Goal: Ask a question

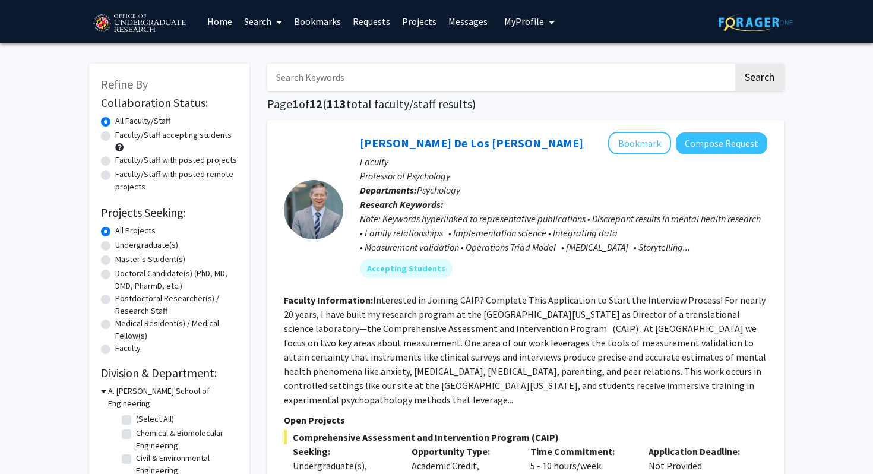
click at [255, 23] on link "Search" at bounding box center [263, 22] width 50 height 42
click at [162, 125] on label "All Faculty/Staff" at bounding box center [142, 121] width 55 height 12
click at [123, 122] on input "All Faculty/Staff" at bounding box center [119, 119] width 8 height 8
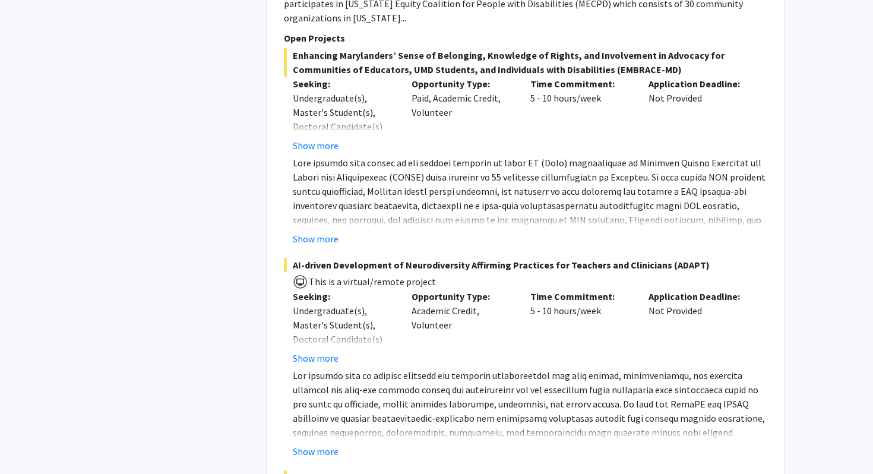
scroll to position [2260, 0]
click at [328, 445] on button "Show more" at bounding box center [316, 452] width 46 height 14
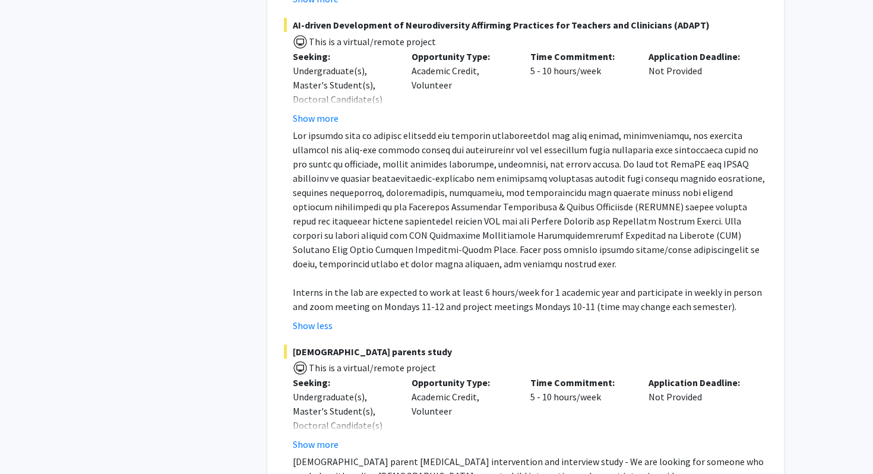
scroll to position [2502, 0]
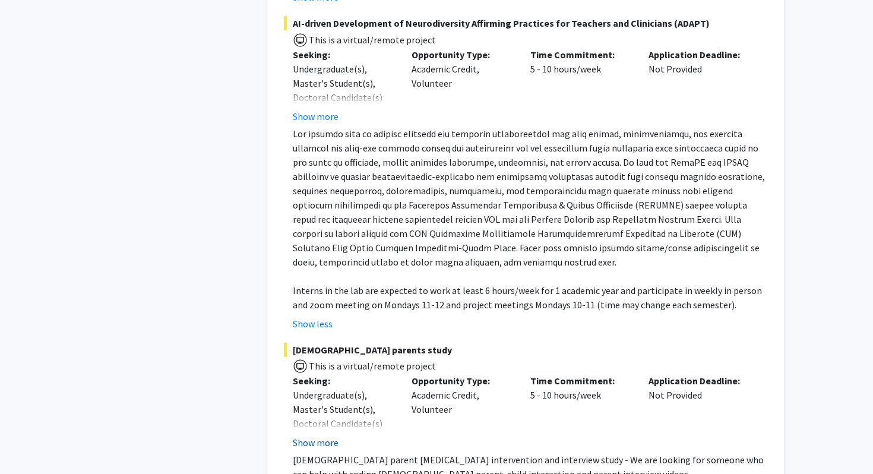
click at [327, 435] on button "Show more" at bounding box center [316, 442] width 46 height 14
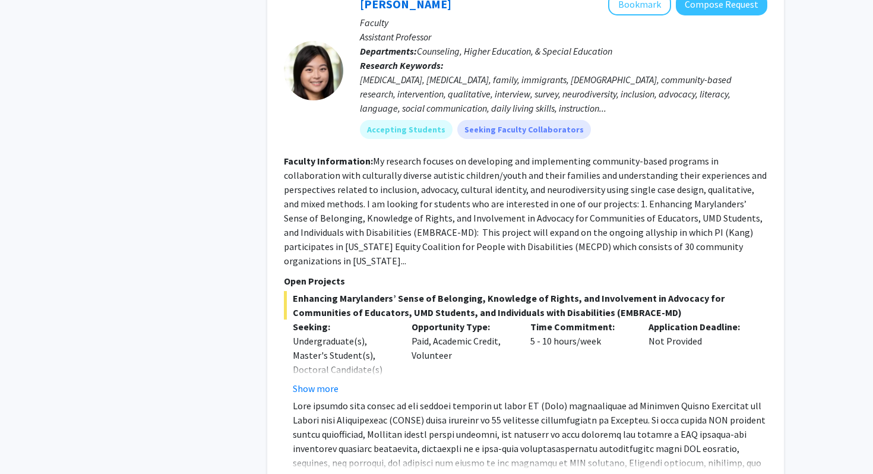
scroll to position [1897, 0]
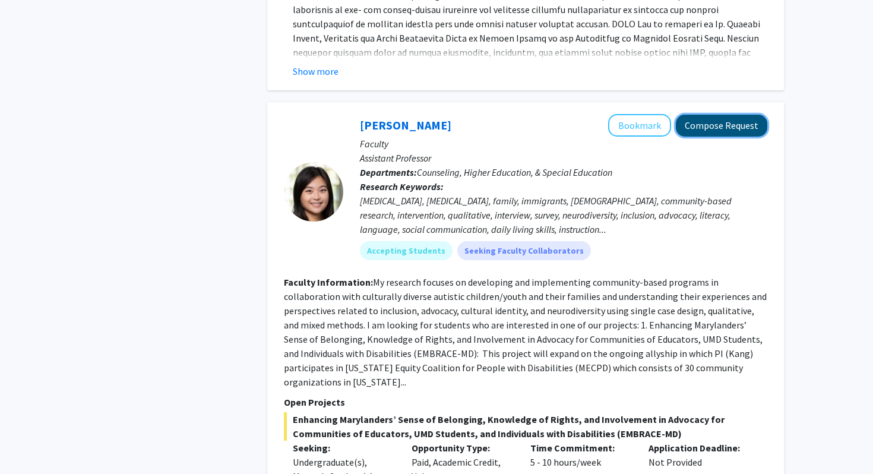
click at [717, 115] on button "Compose Request" at bounding box center [721, 126] width 91 height 22
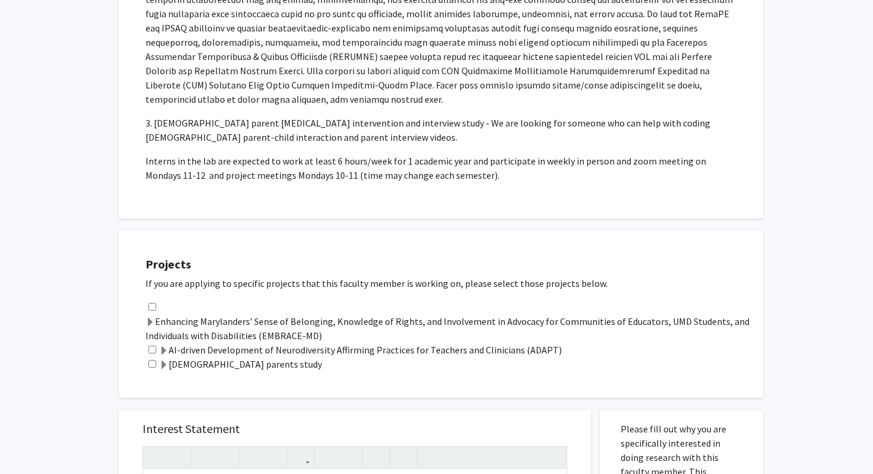
scroll to position [565, 0]
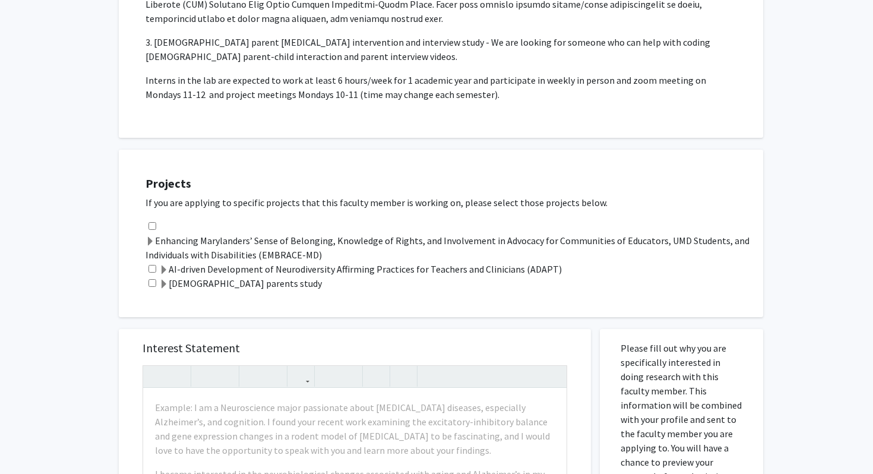
click at [194, 262] on label "AI-driven Development of Neurodiversity Affirming Practices for Teachers and Cl…" at bounding box center [360, 269] width 403 height 14
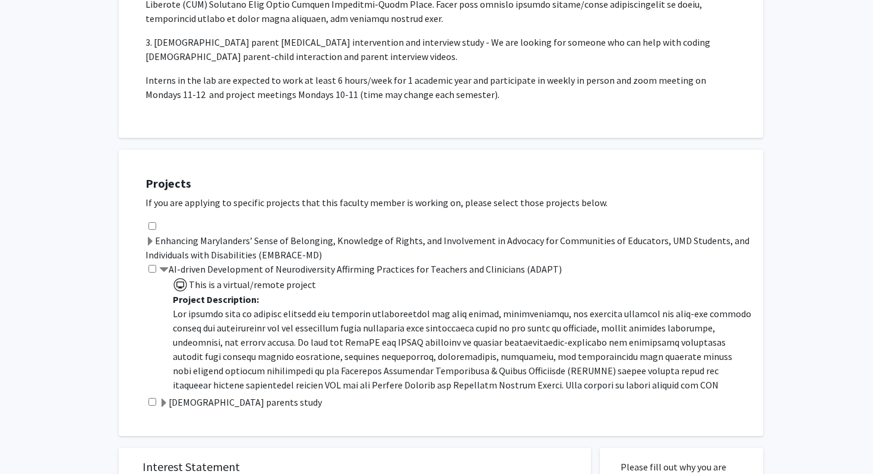
click at [150, 265] on input "checkbox" at bounding box center [152, 269] width 8 height 8
checkbox input "true"
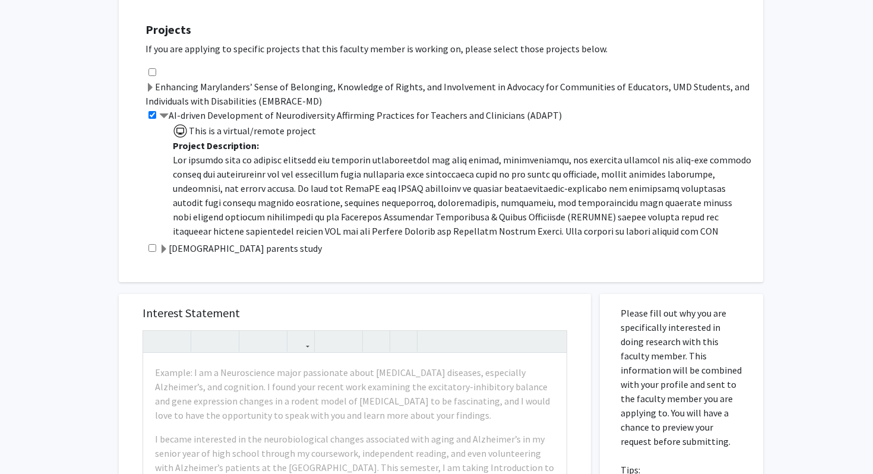
scroll to position [834, 0]
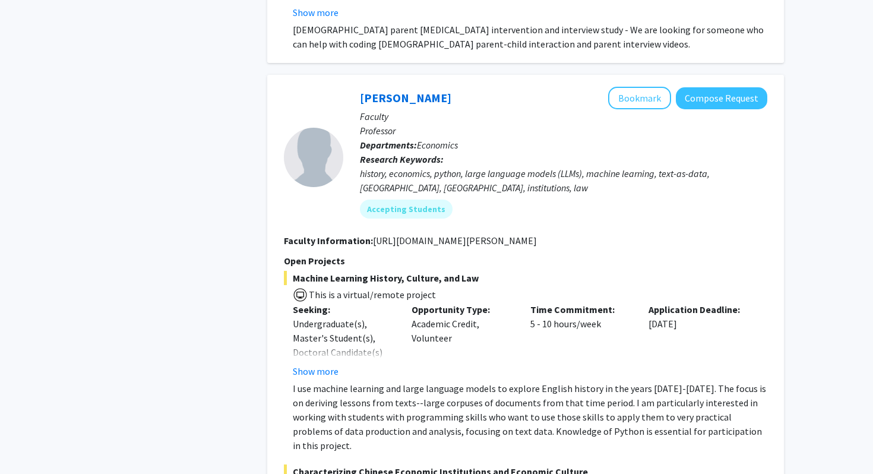
scroll to position [3039, 0]
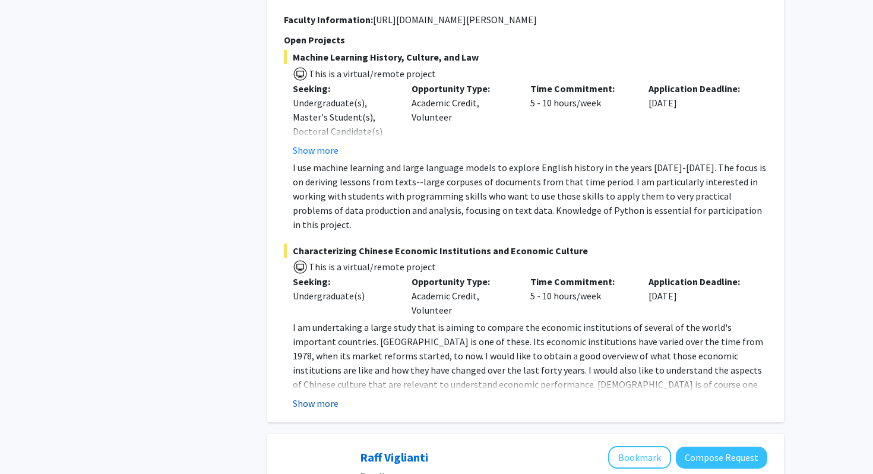
click at [313, 396] on button "Show more" at bounding box center [316, 403] width 46 height 14
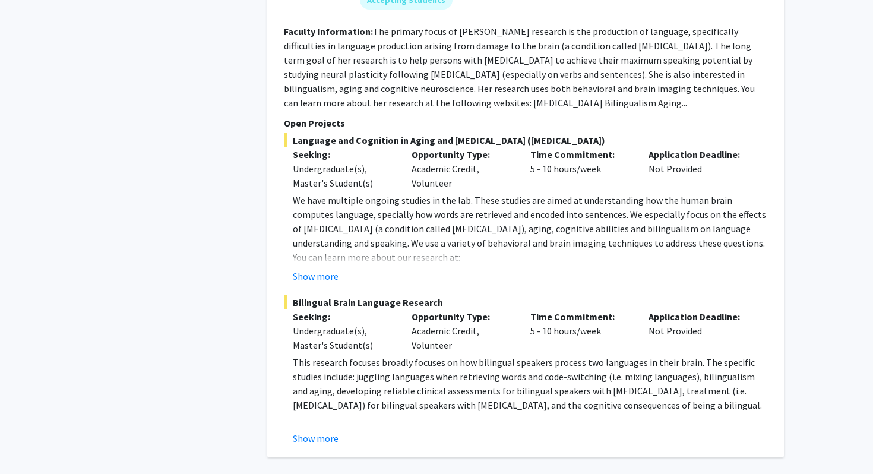
scroll to position [5513, 0]
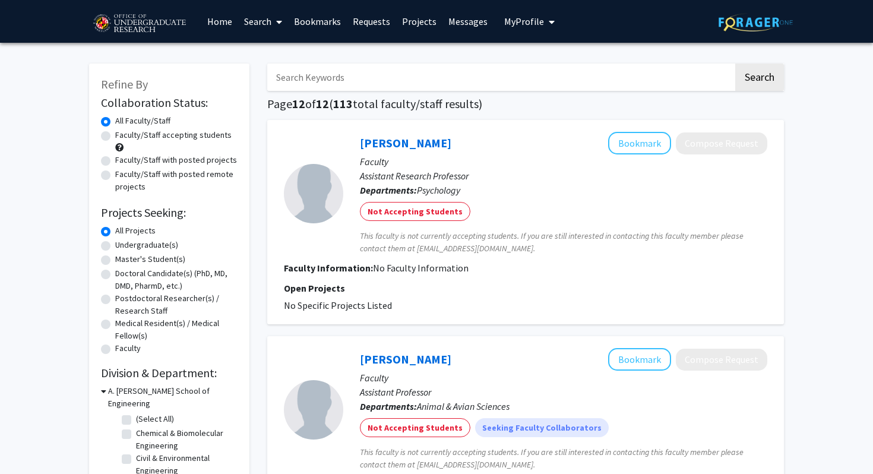
scroll to position [414, 0]
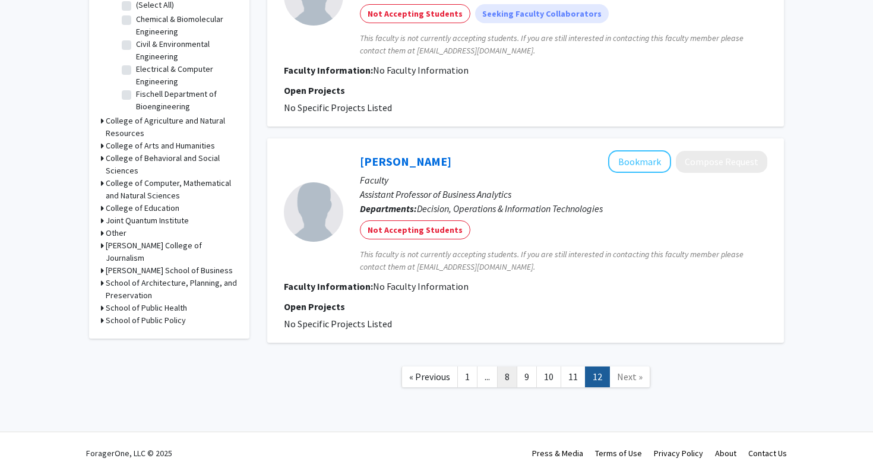
click at [512, 375] on link "8" at bounding box center [507, 376] width 20 height 21
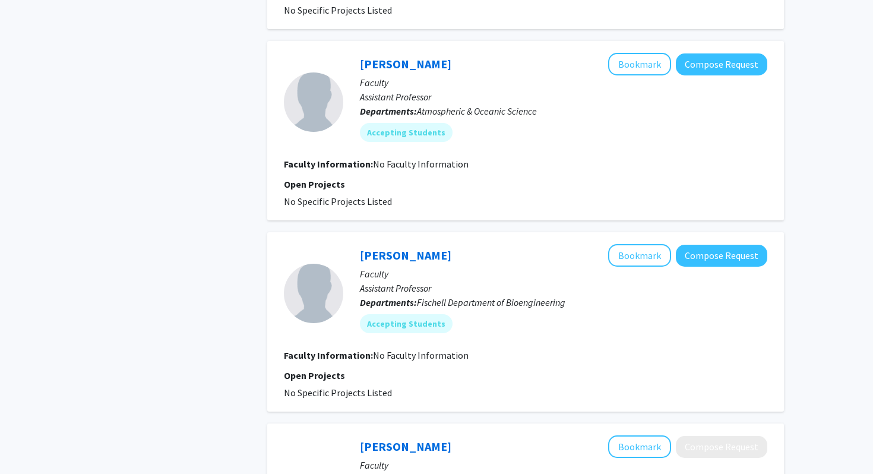
scroll to position [1984, 0]
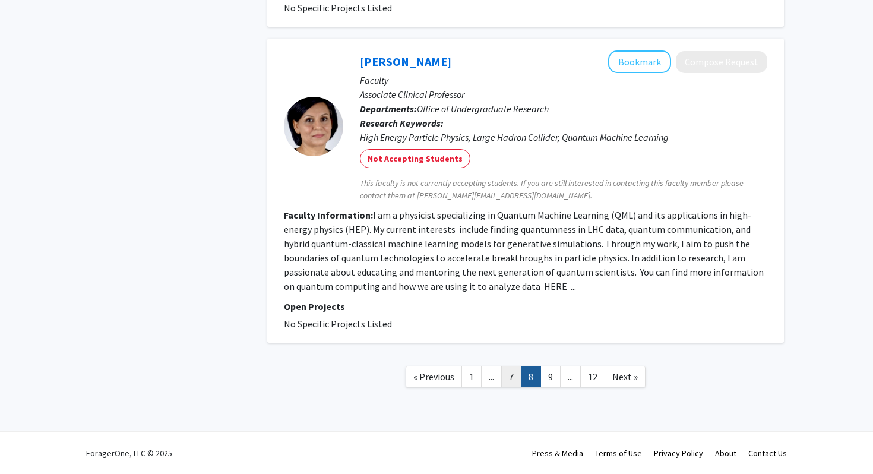
click at [506, 378] on link "7" at bounding box center [511, 376] width 20 height 21
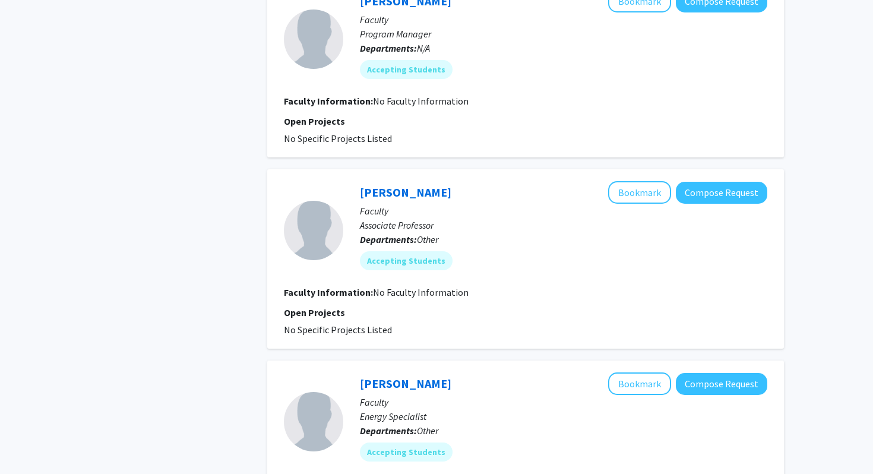
scroll to position [1677, 0]
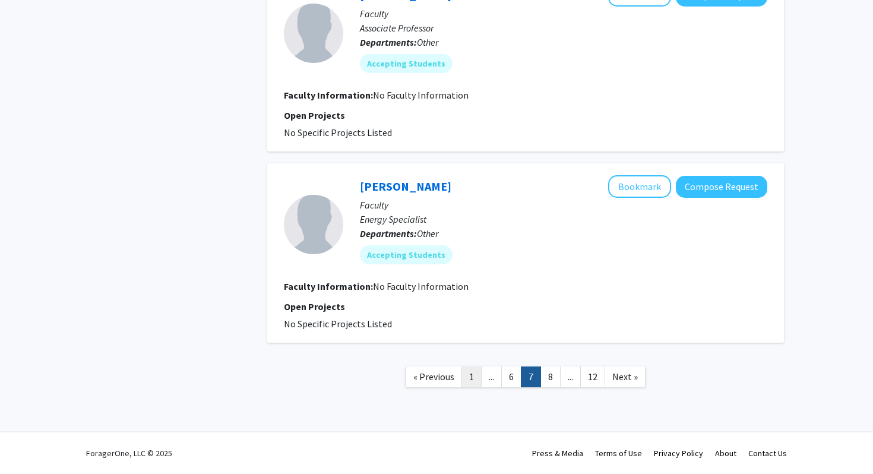
click at [477, 375] on link "1" at bounding box center [471, 376] width 20 height 21
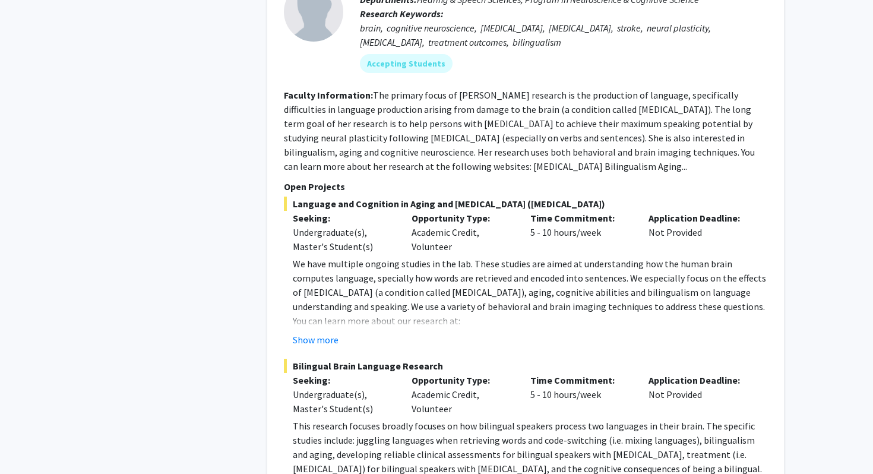
scroll to position [5385, 0]
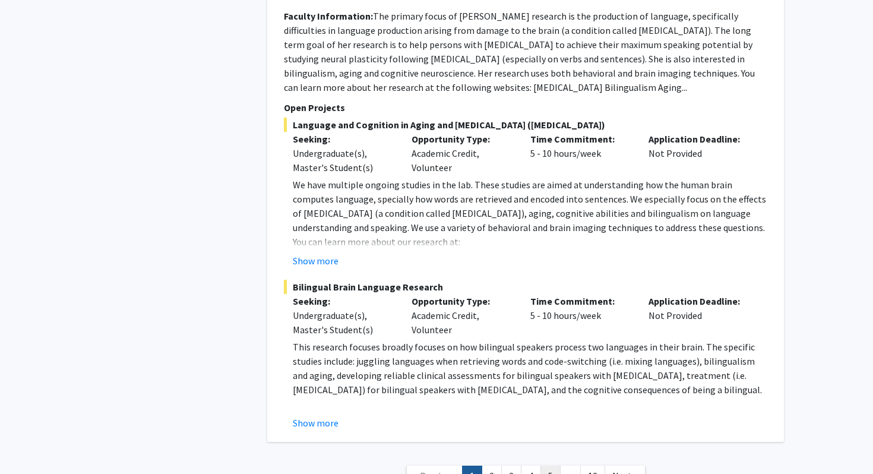
click at [548, 465] on link "5" at bounding box center [550, 475] width 20 height 21
